Goal: Information Seeking & Learning: Stay updated

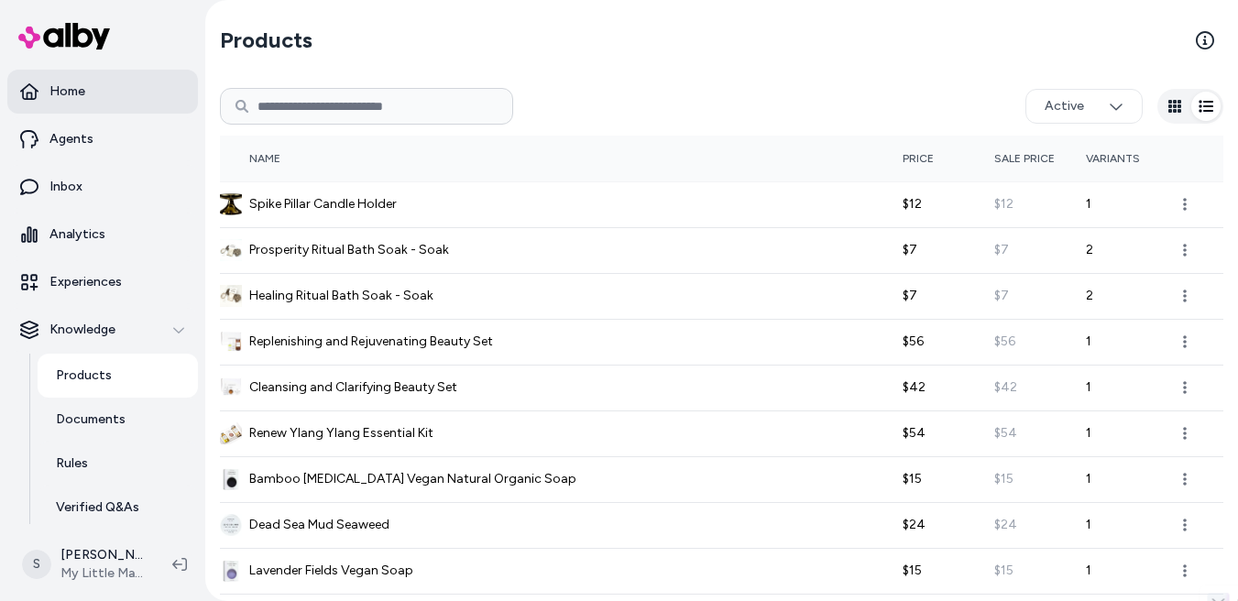
click at [61, 99] on p "Home" at bounding box center [67, 91] width 36 height 18
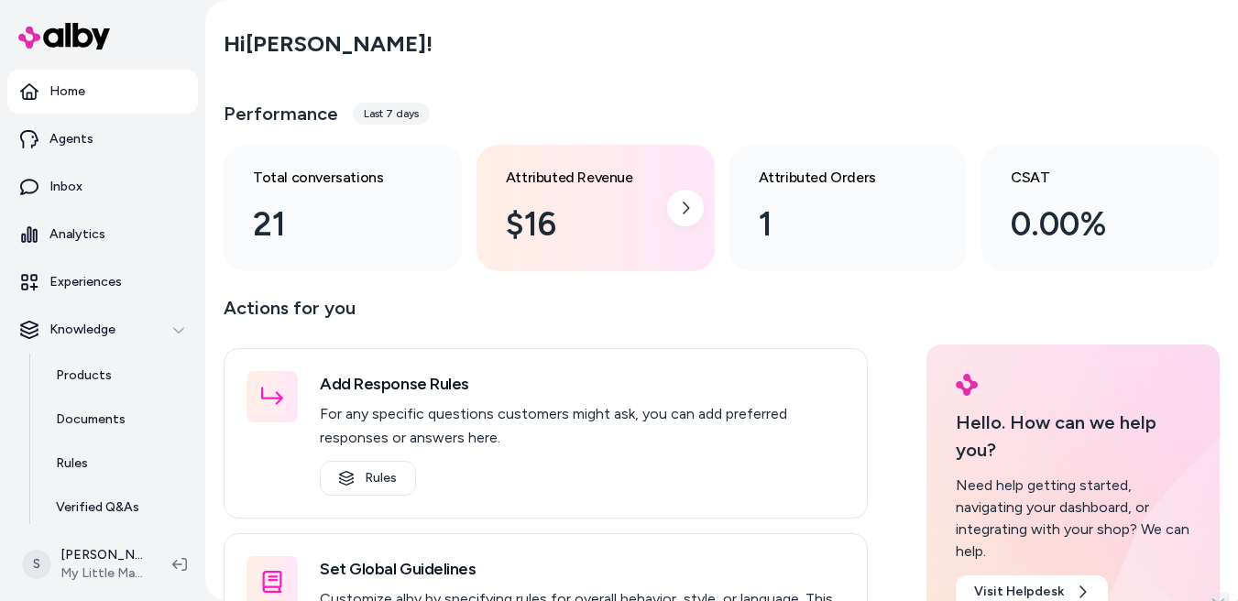
click at [621, 215] on div "$16" at bounding box center [581, 224] width 150 height 49
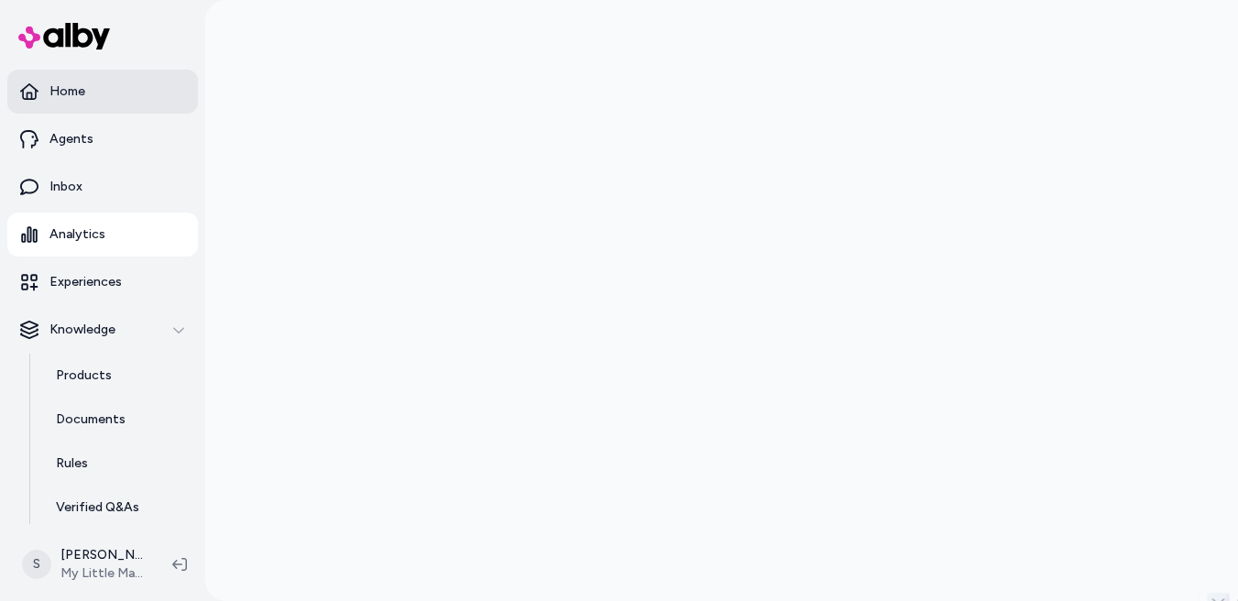
click at [130, 90] on link "Home" at bounding box center [102, 92] width 191 height 44
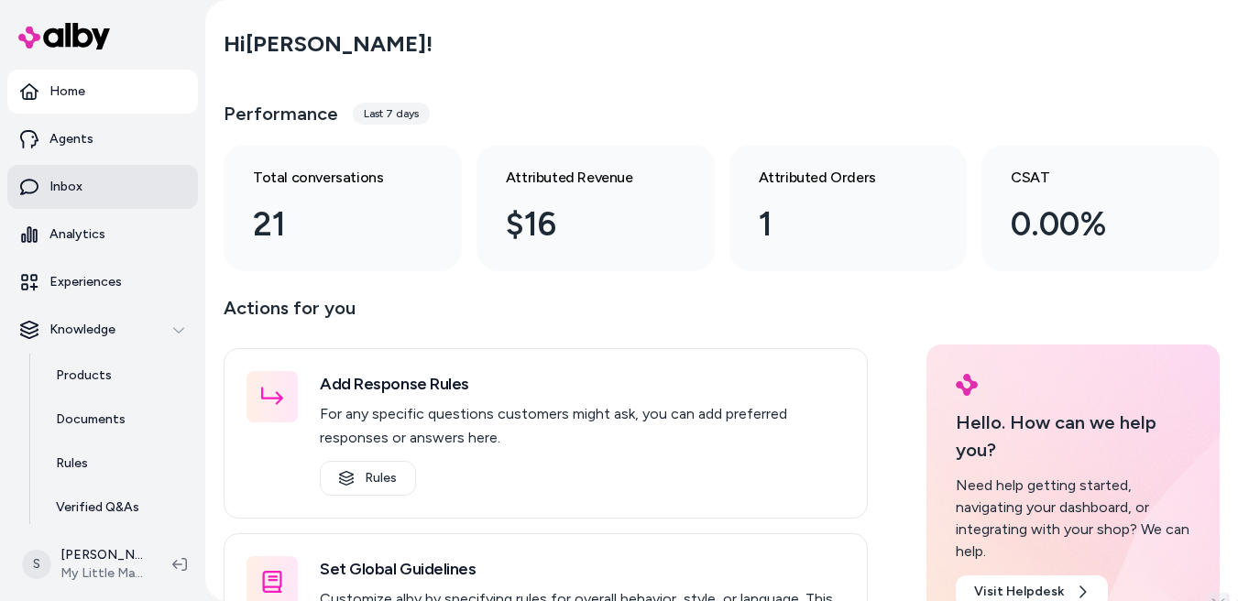
click at [71, 192] on p "Inbox" at bounding box center [65, 187] width 33 height 18
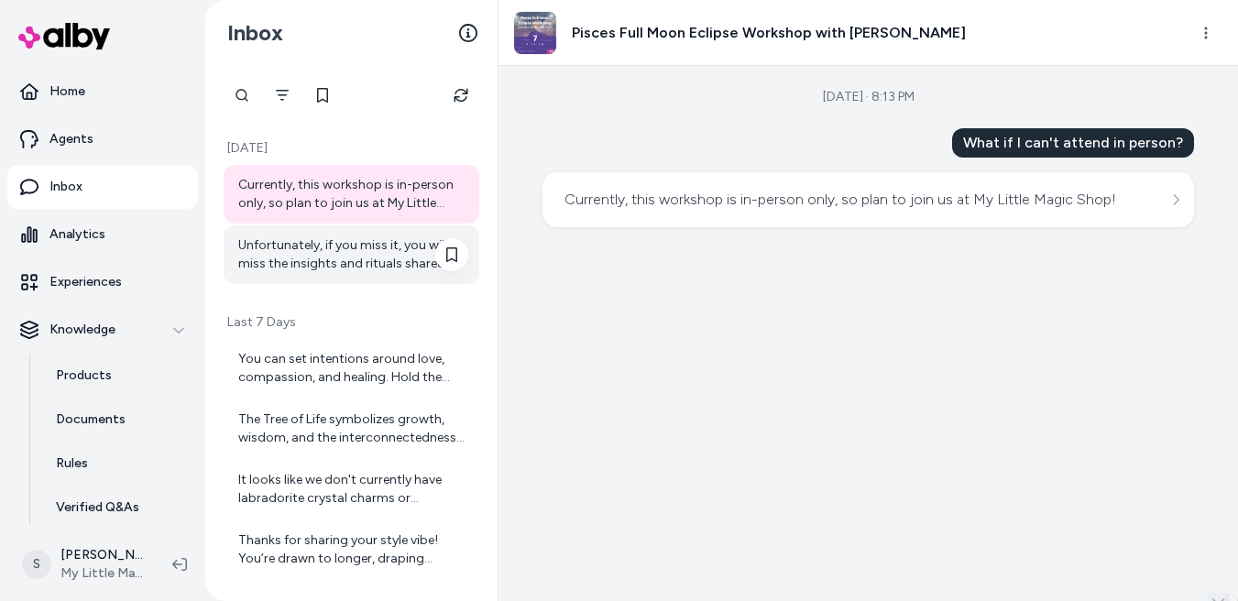
click at [354, 245] on div "Unfortunately, if you miss it, you will miss the insights and rituals shared." at bounding box center [353, 254] width 230 height 37
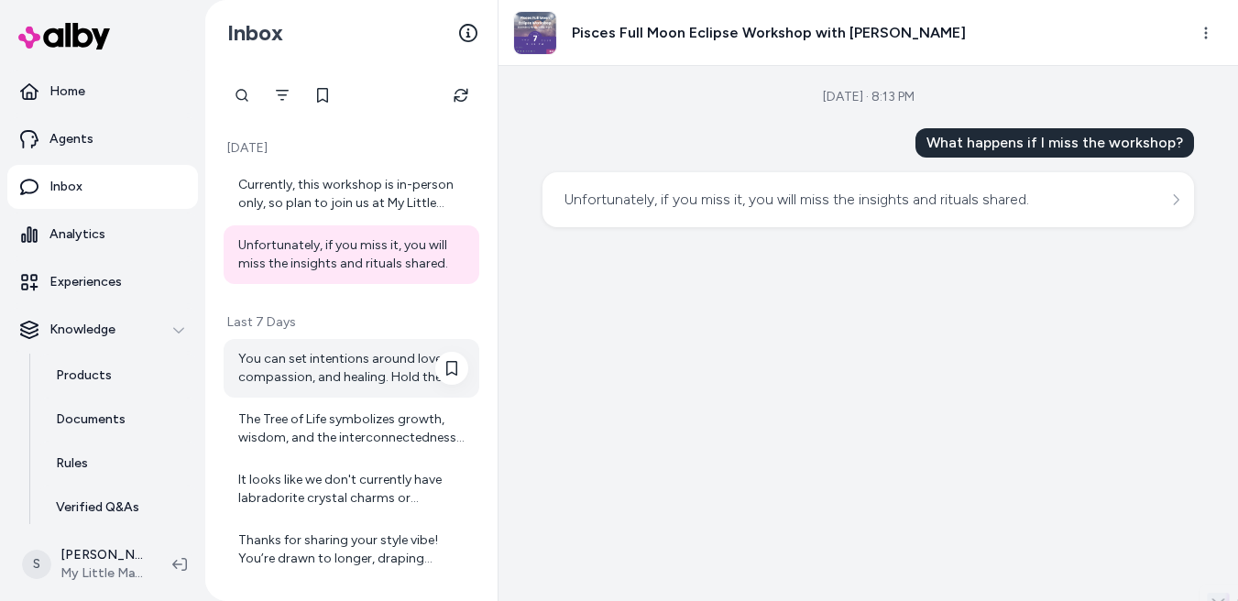
click at [349, 353] on div "You can set intentions around love, compassion, and healing. Hold the bracelet …" at bounding box center [353, 368] width 230 height 37
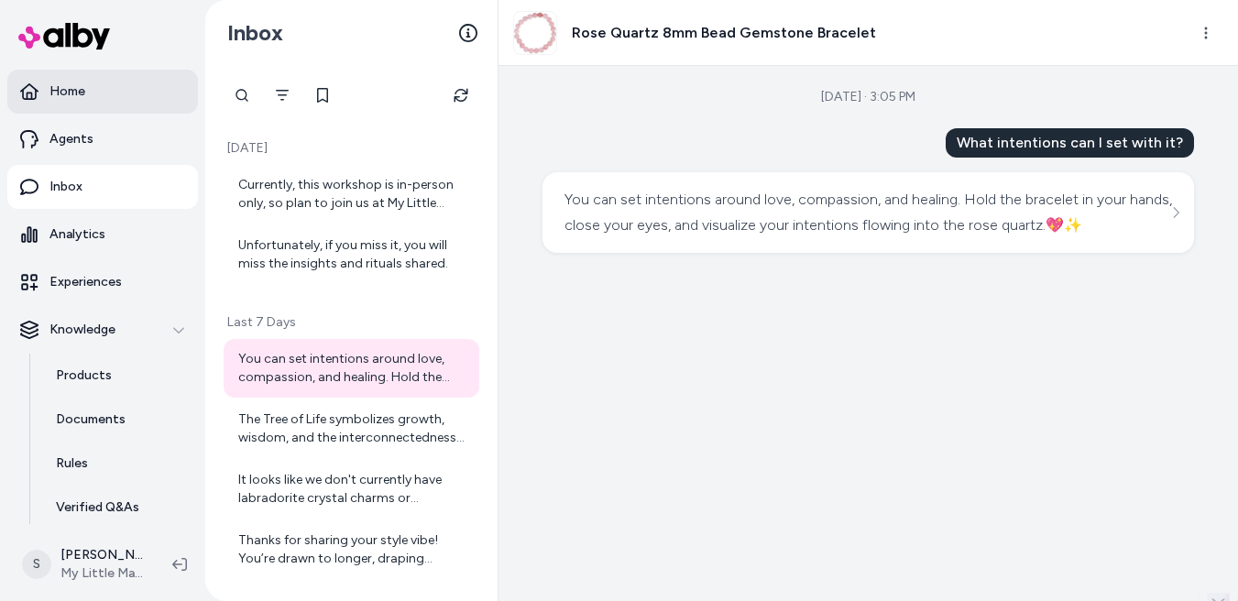
click at [94, 96] on link "Home" at bounding box center [102, 92] width 191 height 44
